Goal: Transaction & Acquisition: Purchase product/service

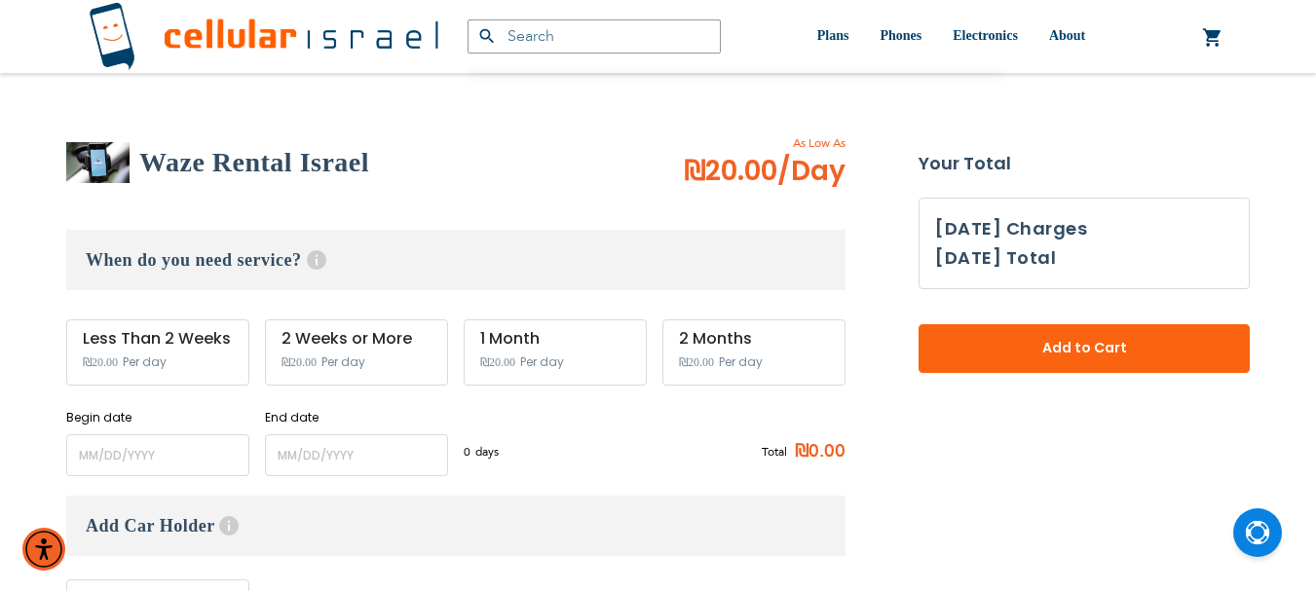
scroll to position [13, 0]
type input "ev4m"
click at [114, 447] on input "name" at bounding box center [157, 455] width 183 height 42
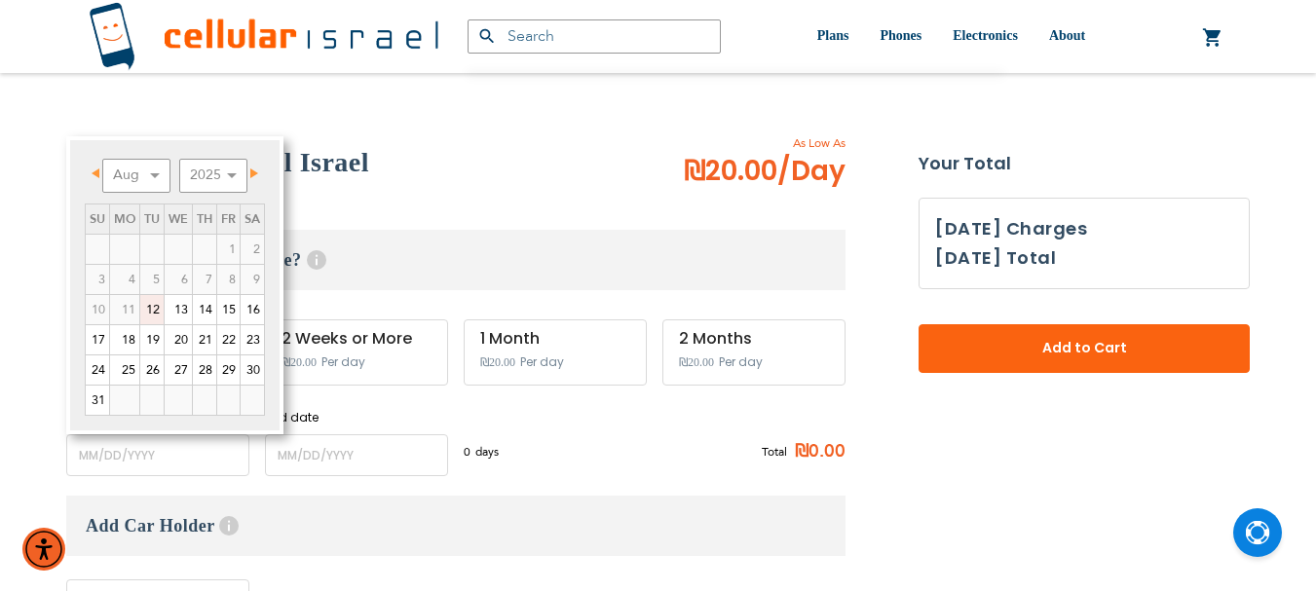
click at [157, 314] on link "12" at bounding box center [151, 309] width 23 height 29
type input "[DATE]"
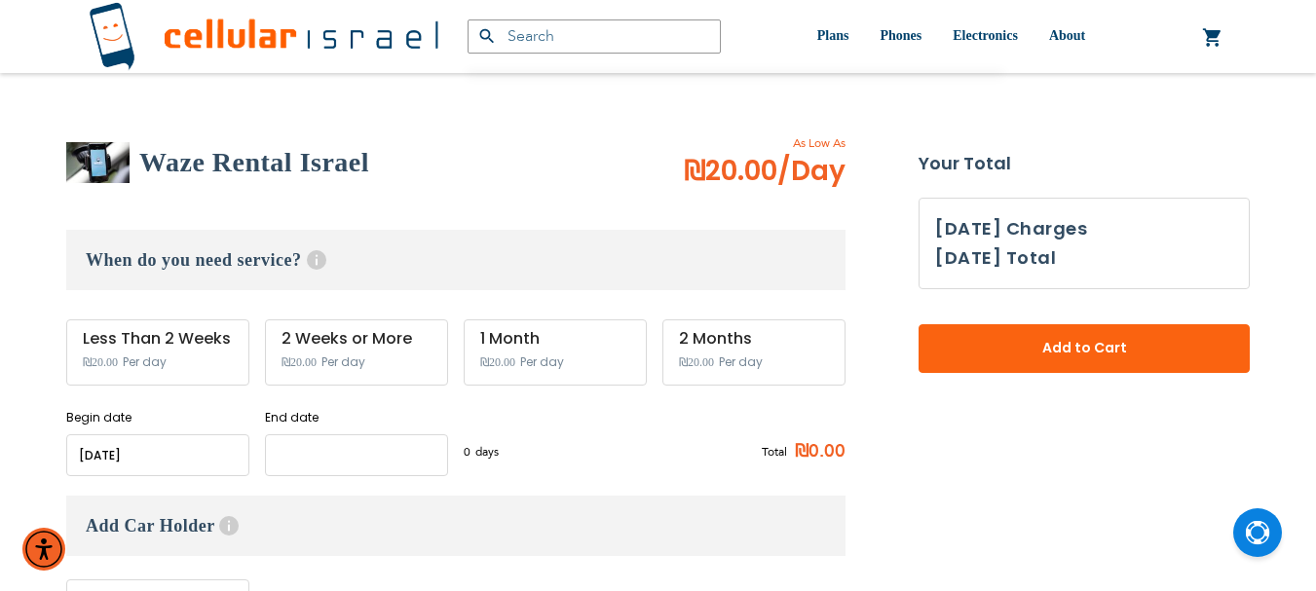
click at [334, 433] on body "Please wait... The store will not work correctly in the case when cookies are d…" at bounding box center [658, 498] width 1316 height 1581
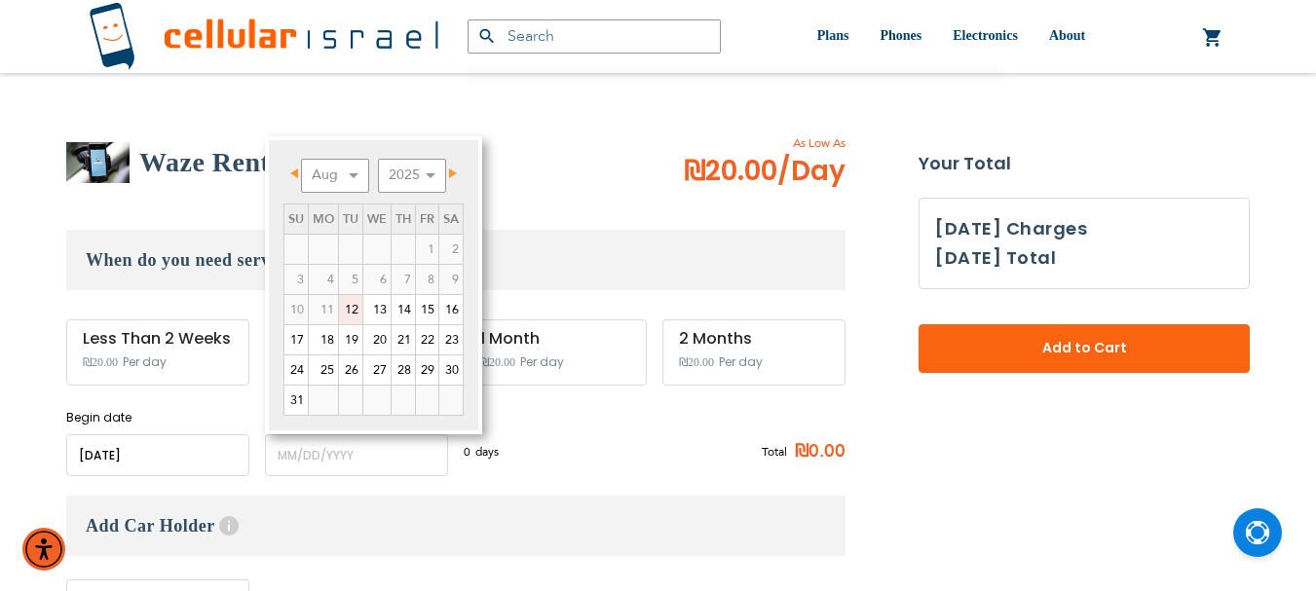
click at [359, 314] on link "12" at bounding box center [350, 309] width 23 height 29
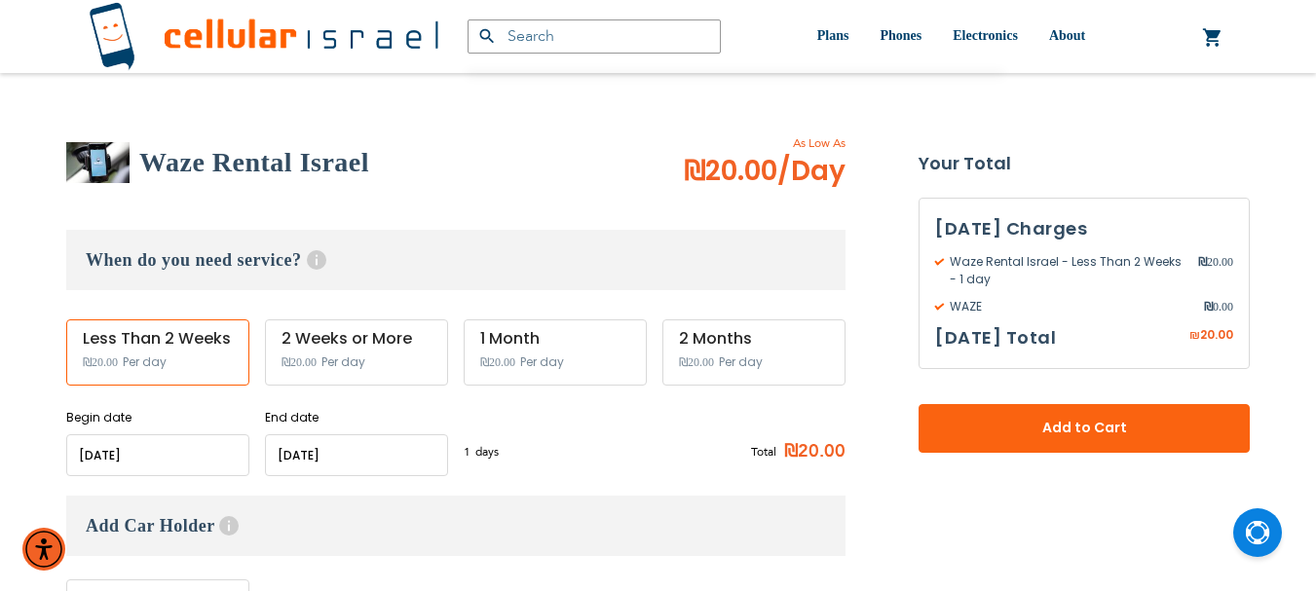
click at [318, 465] on input "name" at bounding box center [356, 455] width 183 height 42
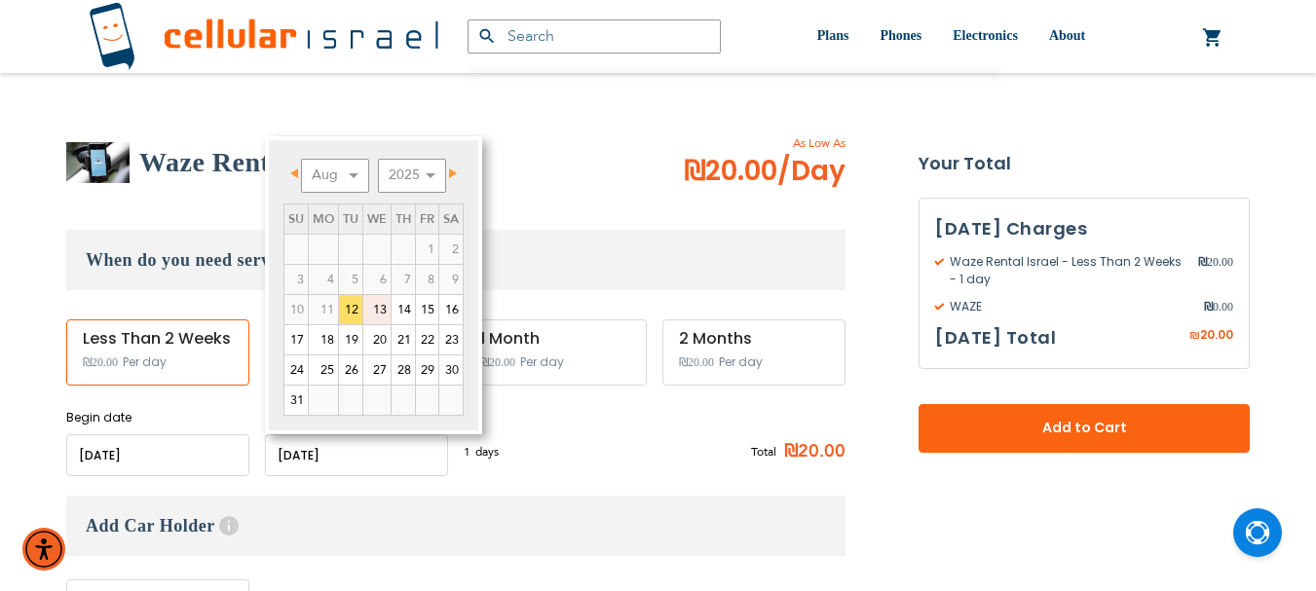
click at [390, 305] on link "13" at bounding box center [376, 309] width 27 height 29
type input "[DATE]"
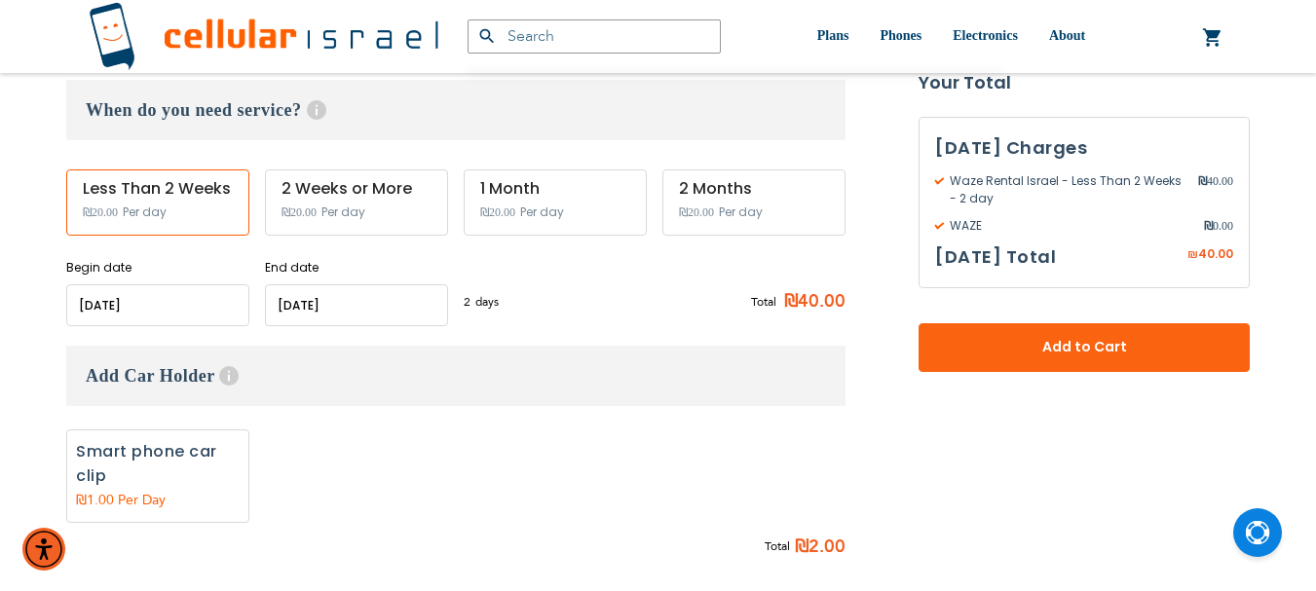
scroll to position [487, 0]
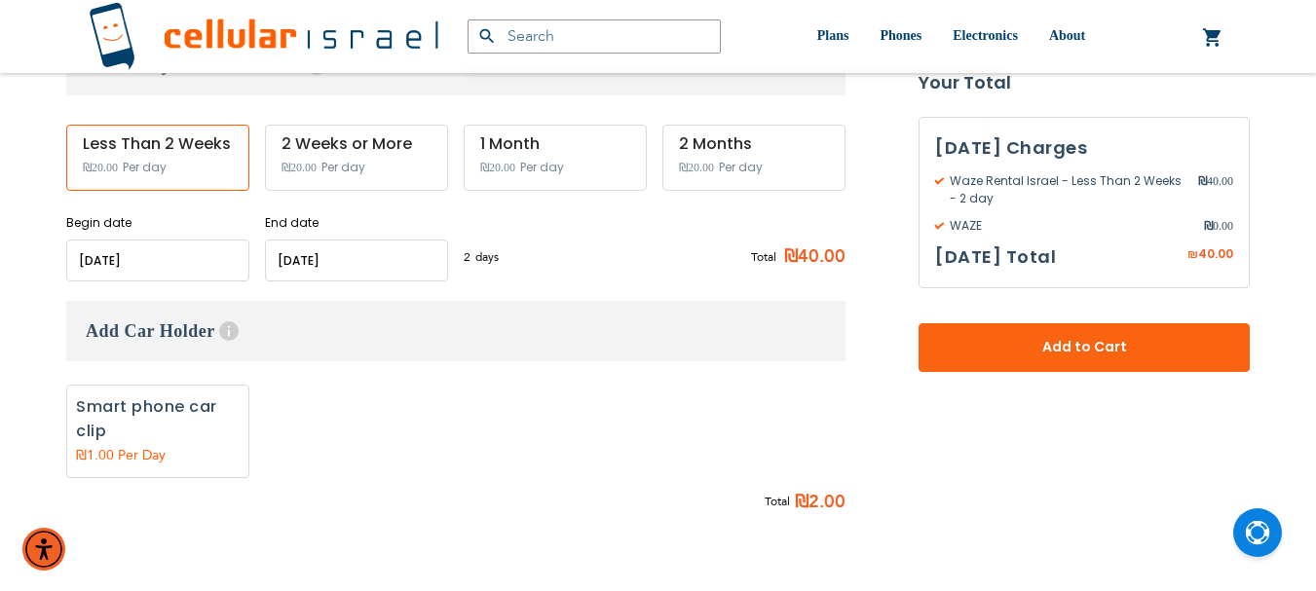
click at [175, 250] on input "name" at bounding box center [157, 261] width 183 height 42
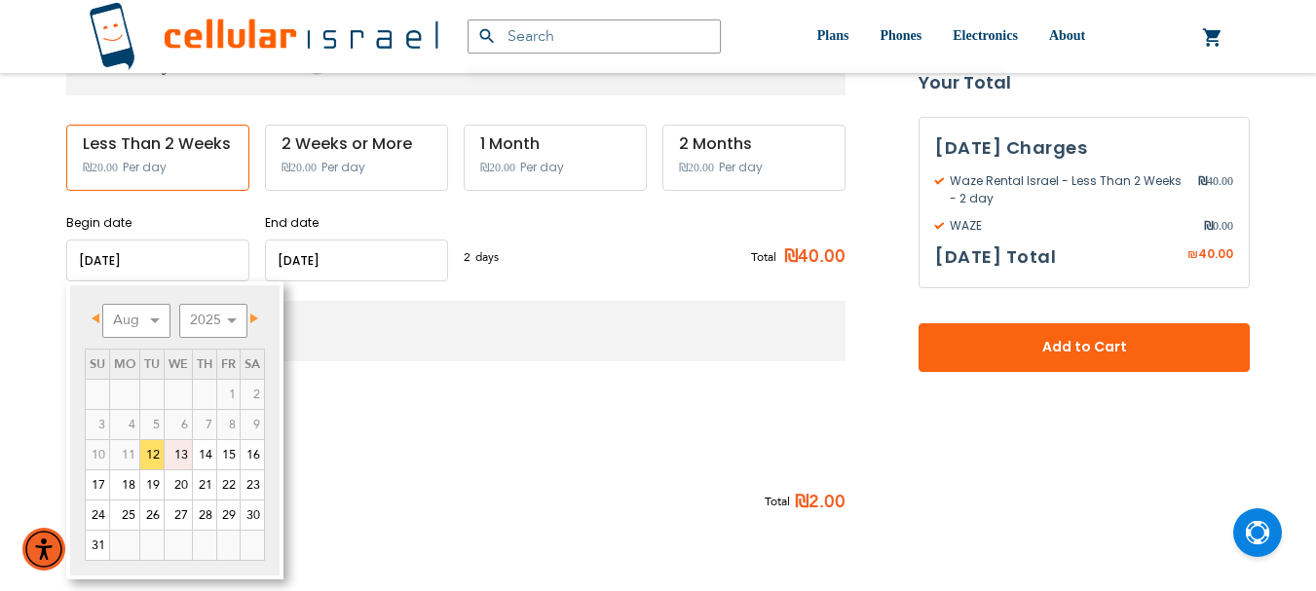
click at [187, 449] on link "13" at bounding box center [178, 454] width 27 height 29
type input "[DATE]"
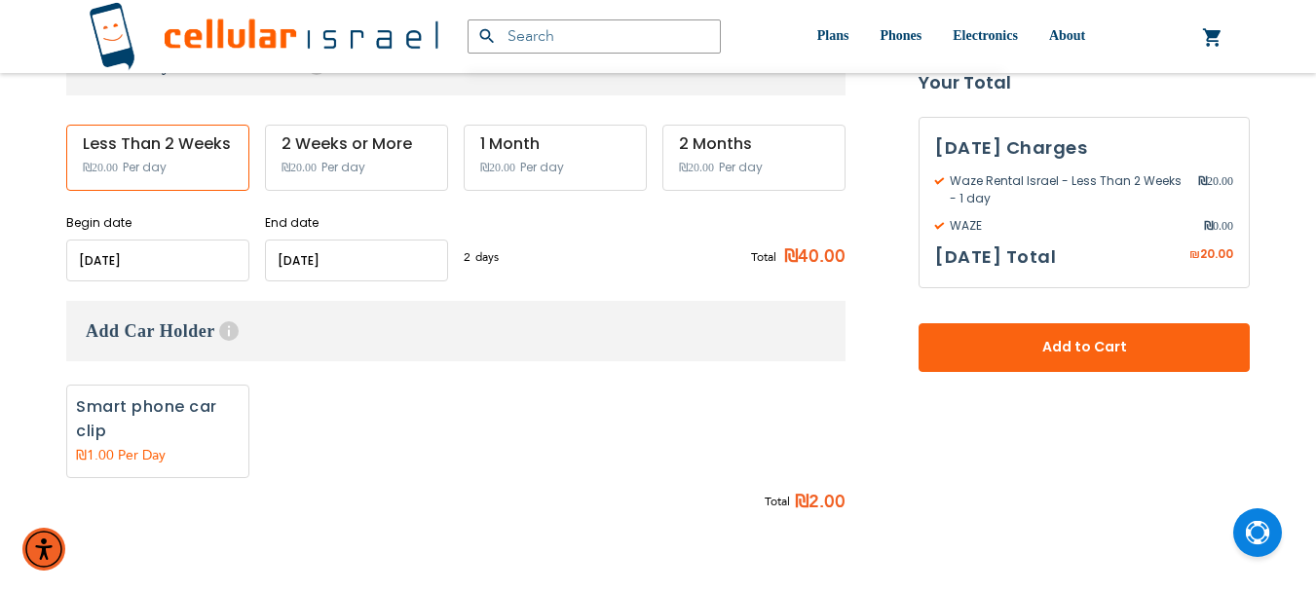
click at [307, 264] on input "name" at bounding box center [356, 261] width 183 height 42
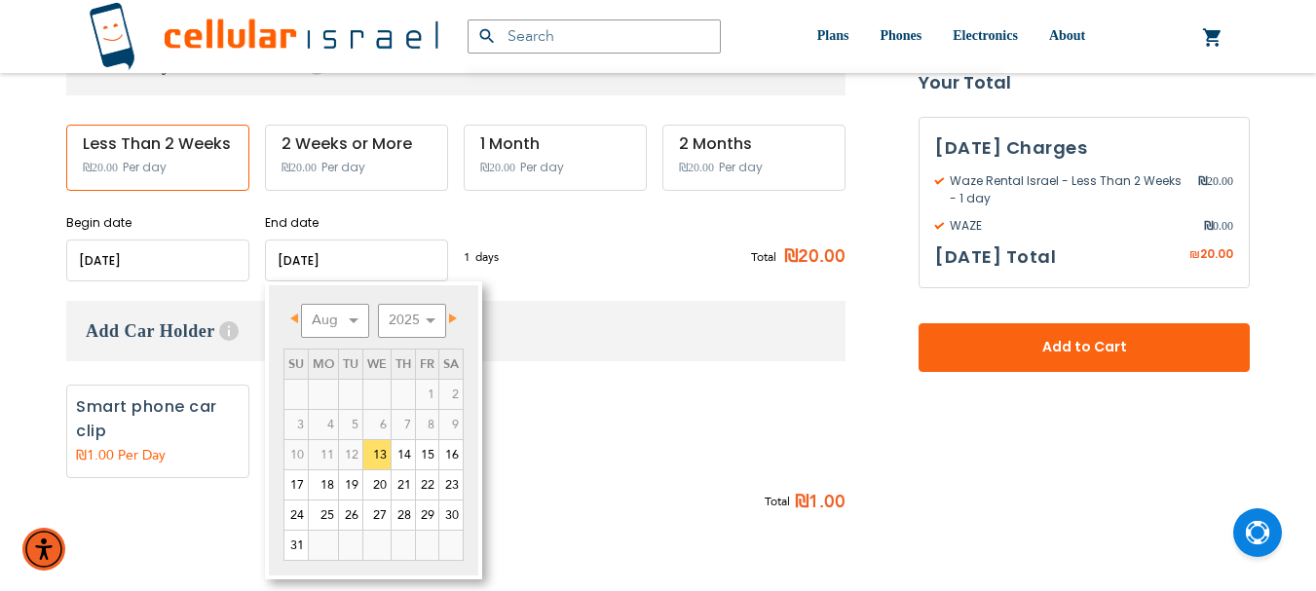
click at [371, 270] on input "name" at bounding box center [356, 261] width 183 height 42
click at [379, 492] on link "20" at bounding box center [376, 485] width 27 height 29
type input "[DATE]"
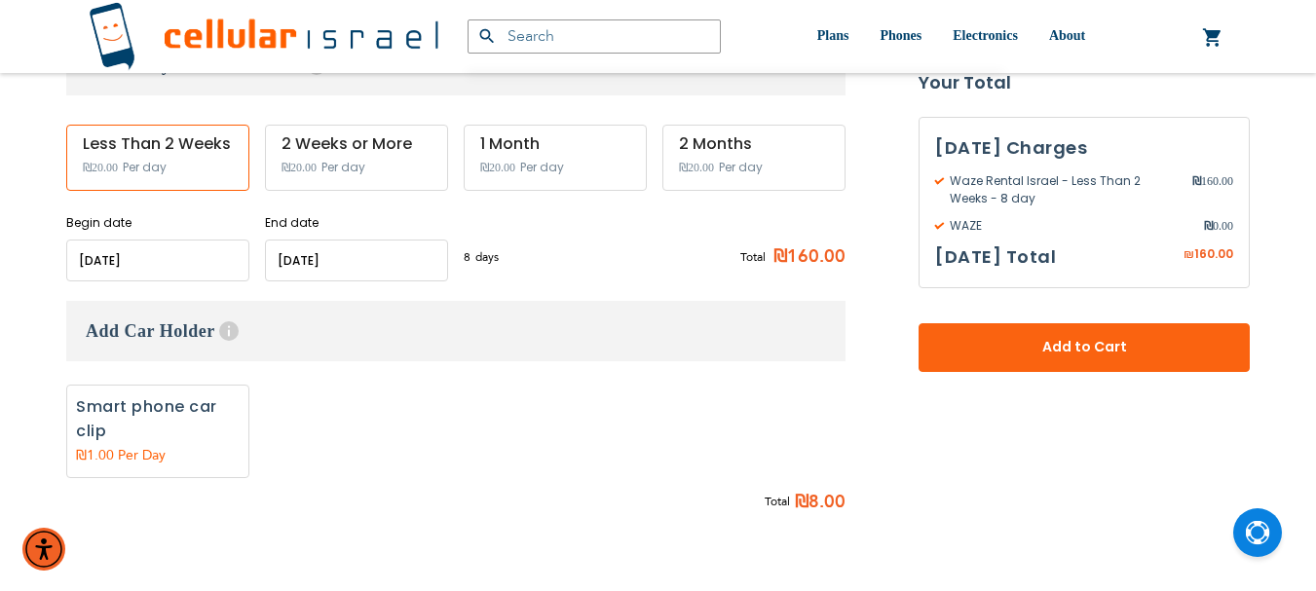
click at [400, 264] on input "name" at bounding box center [356, 261] width 183 height 42
